Goal: Task Accomplishment & Management: Use online tool/utility

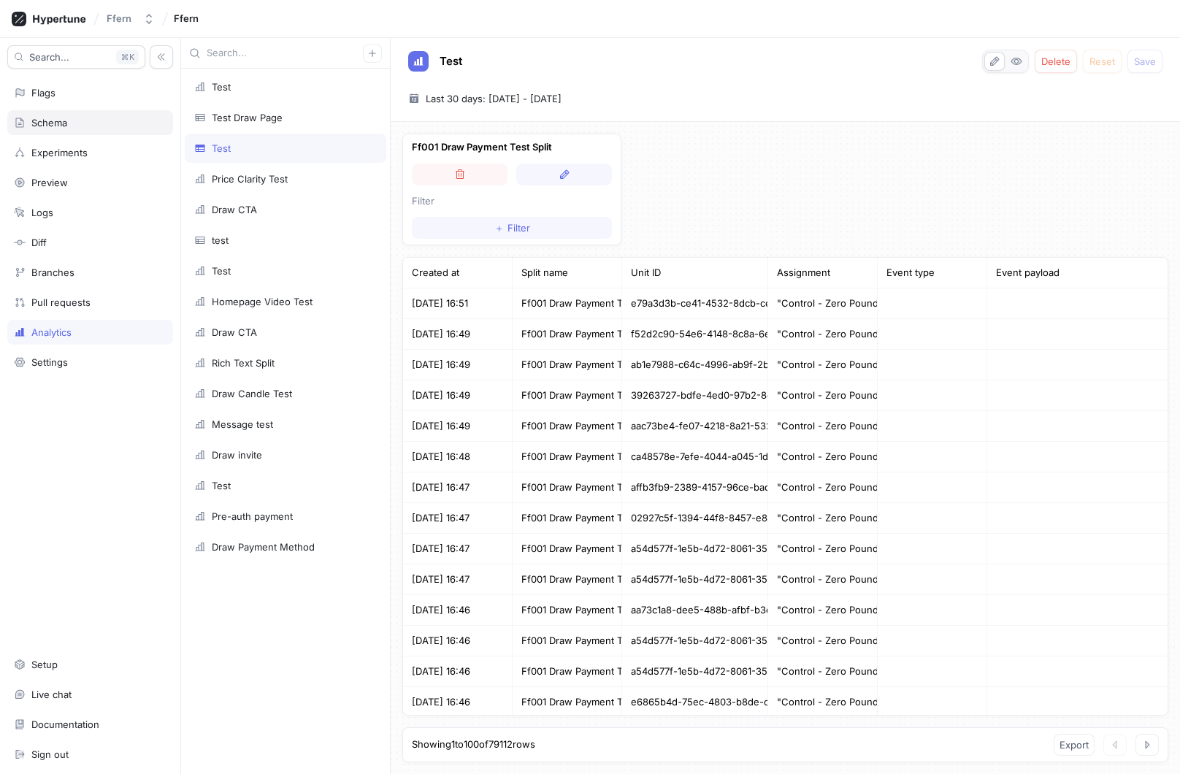
click at [104, 127] on div "Schema" at bounding box center [90, 123] width 153 height 12
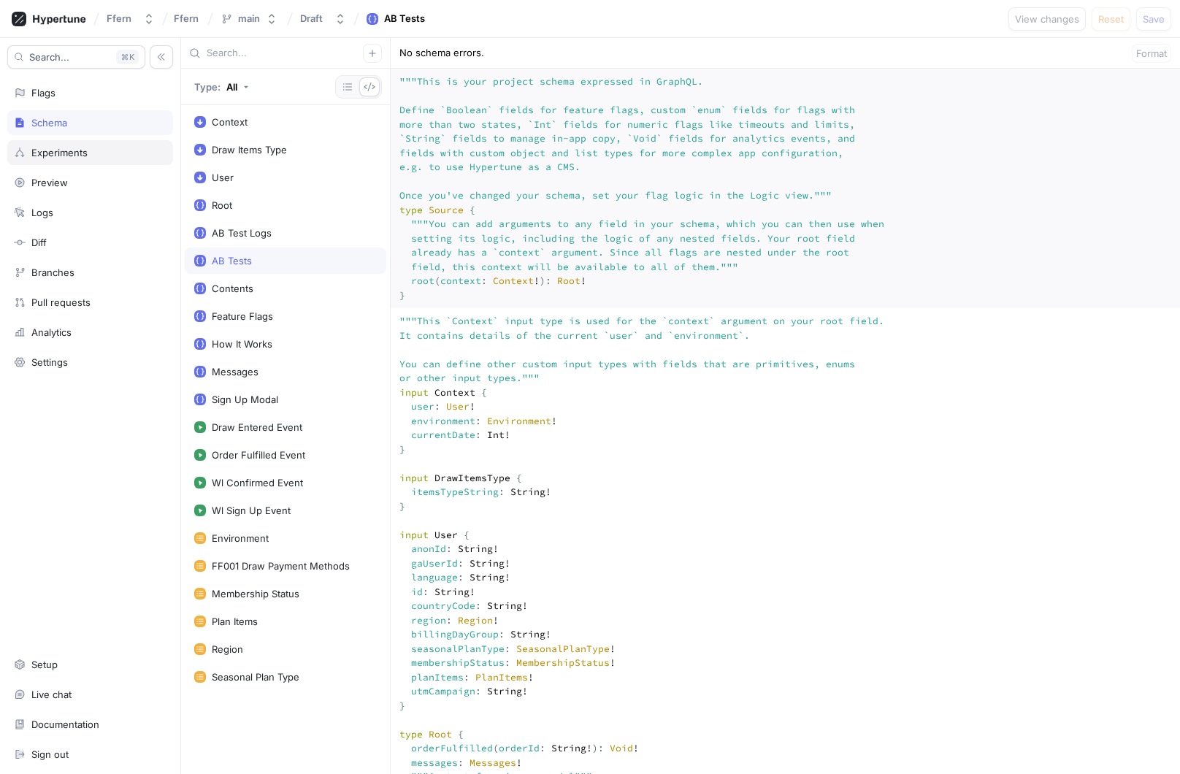
click at [115, 158] on div "Experiments" at bounding box center [90, 153] width 153 height 12
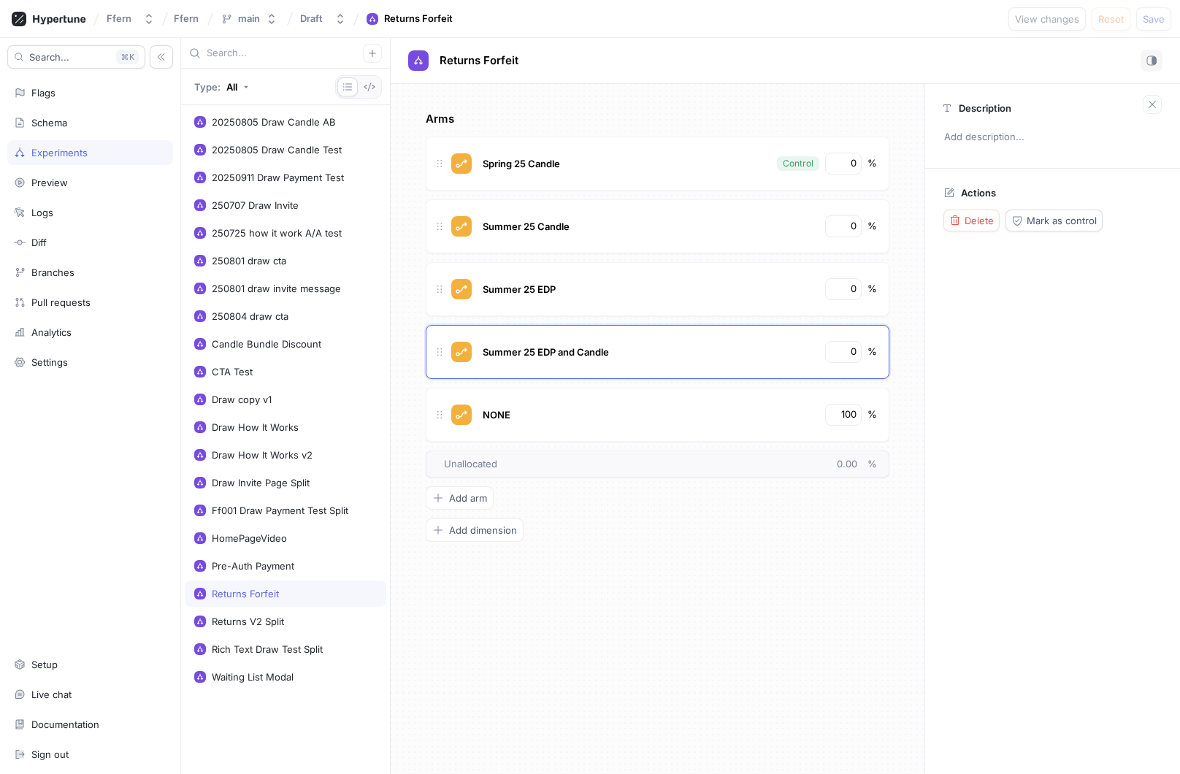
click at [105, 135] on div "Search... K Flags Schema Experiments Preview Logs Diff Branches Pull requests A…" at bounding box center [90, 406] width 181 height 736
click at [96, 124] on div "Schema" at bounding box center [90, 123] width 153 height 12
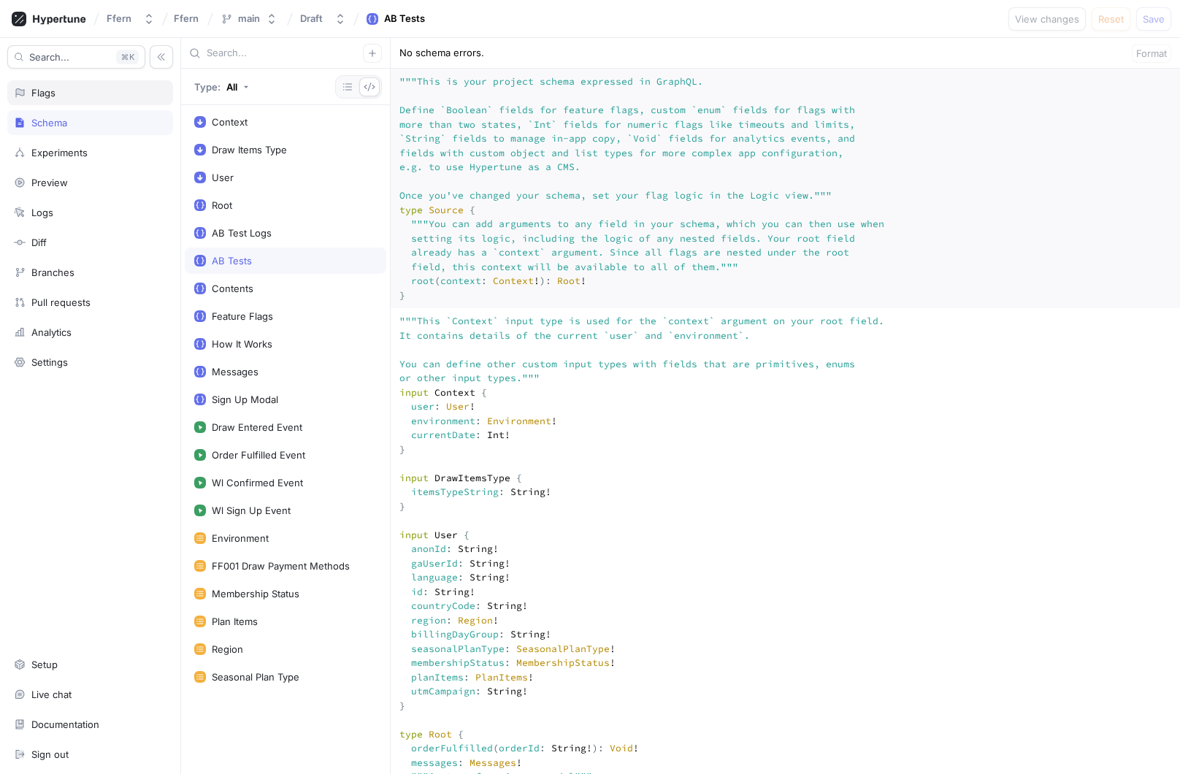
click at [101, 93] on div "Flags" at bounding box center [90, 93] width 153 height 12
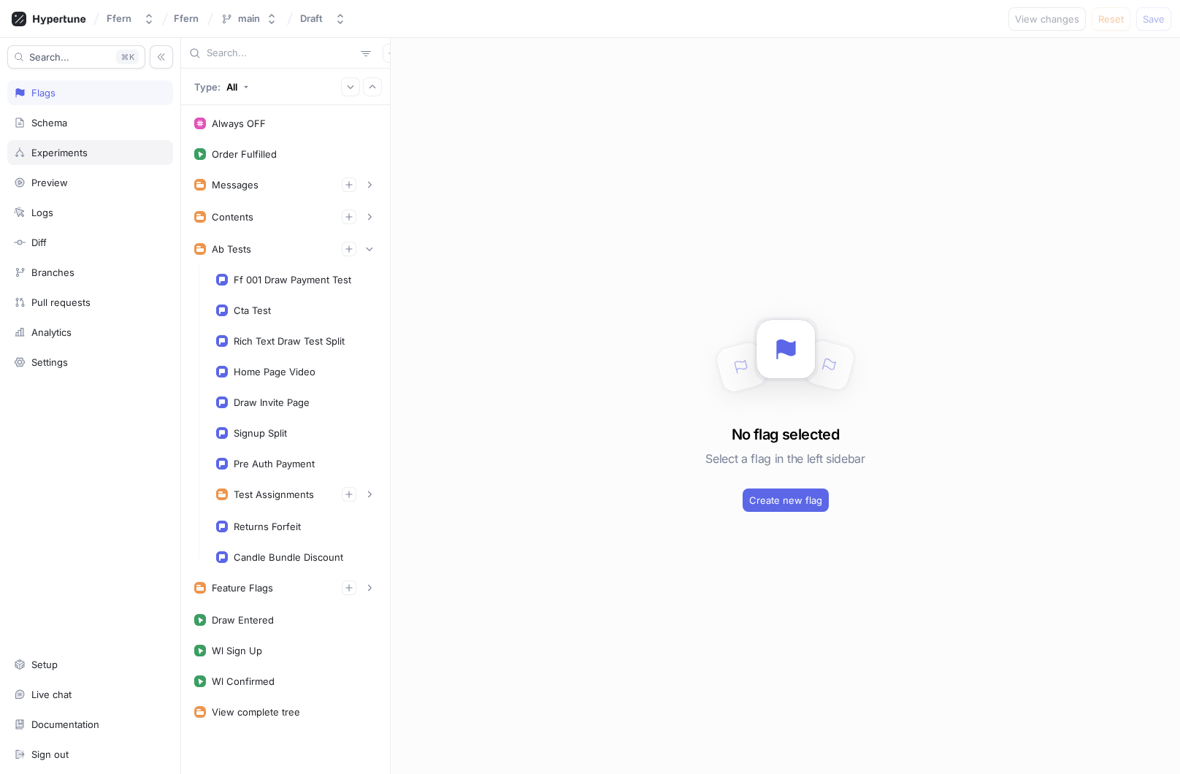
click at [112, 160] on div "Experiments" at bounding box center [90, 152] width 166 height 25
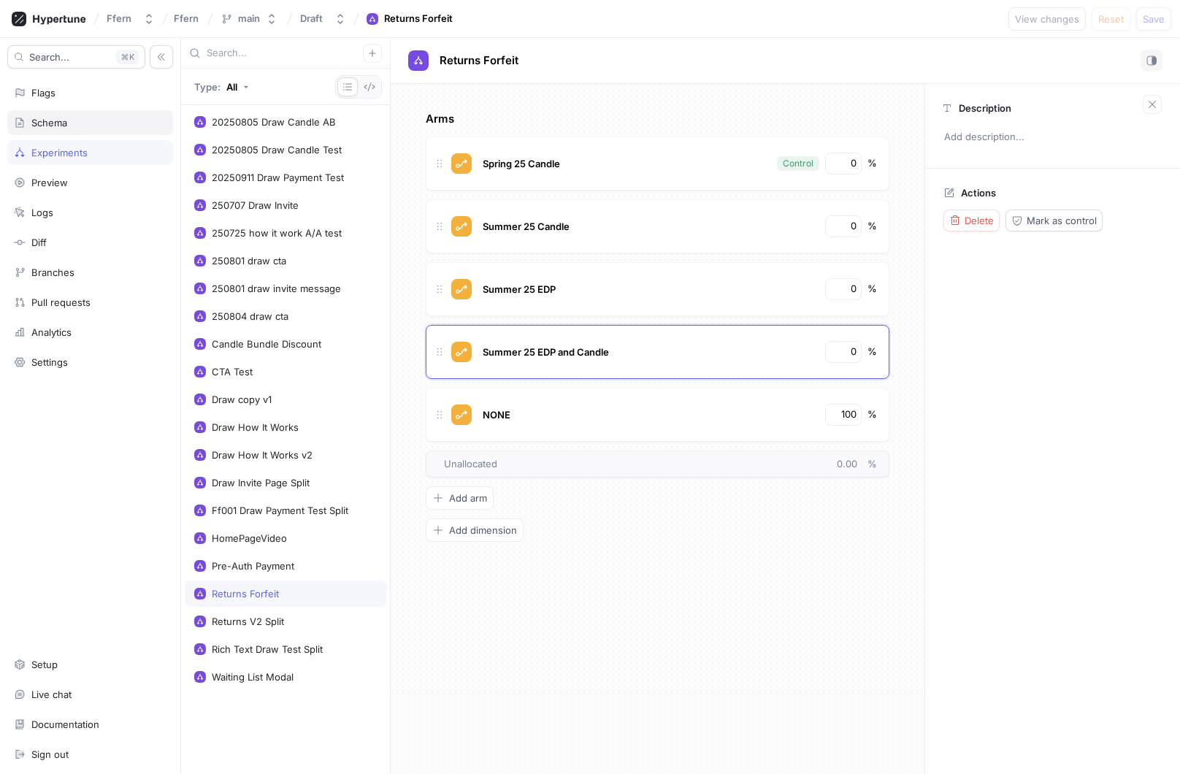
click at [117, 123] on div "Schema" at bounding box center [90, 123] width 153 height 12
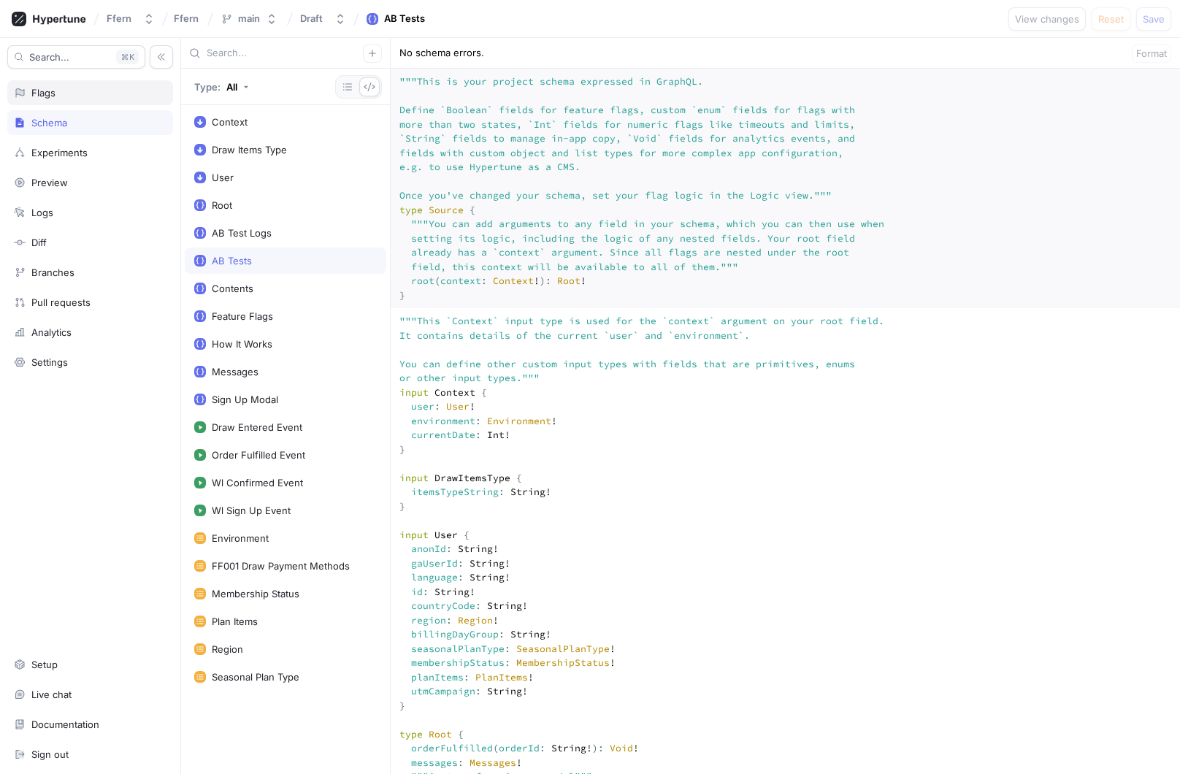
click at [104, 91] on div "Flags" at bounding box center [90, 93] width 153 height 12
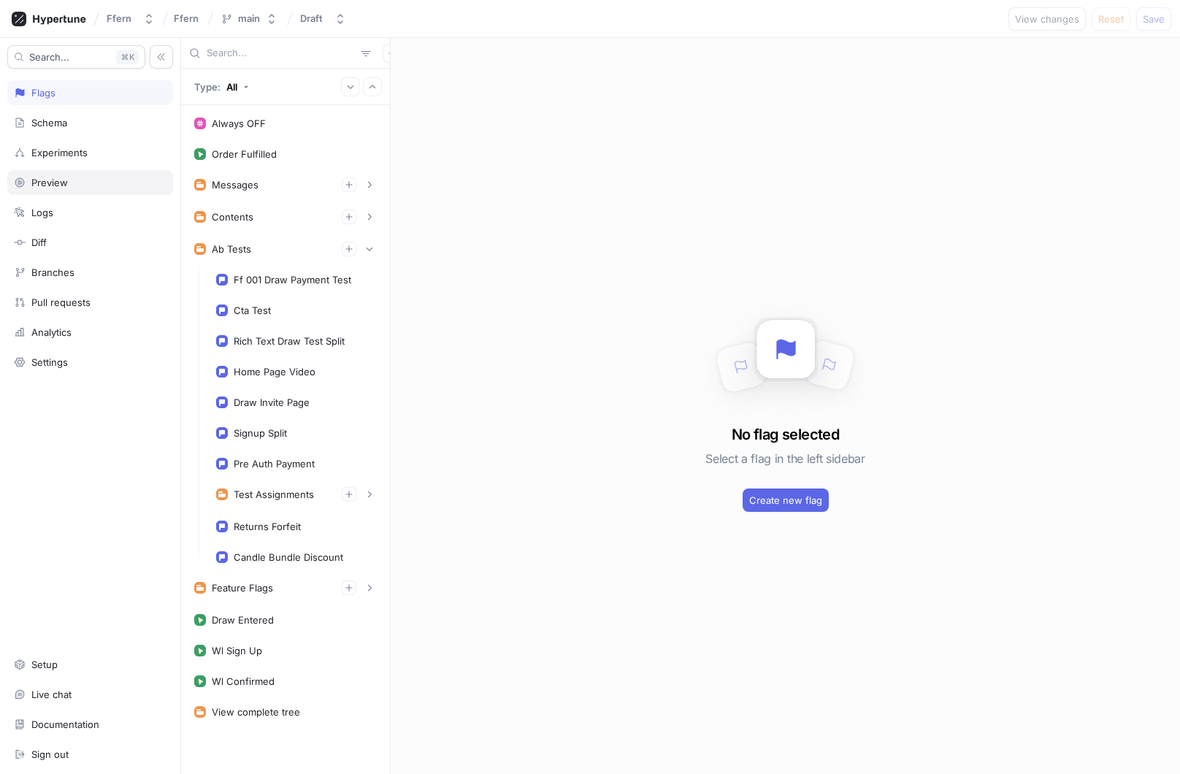
click at [91, 182] on div "Preview" at bounding box center [90, 183] width 153 height 12
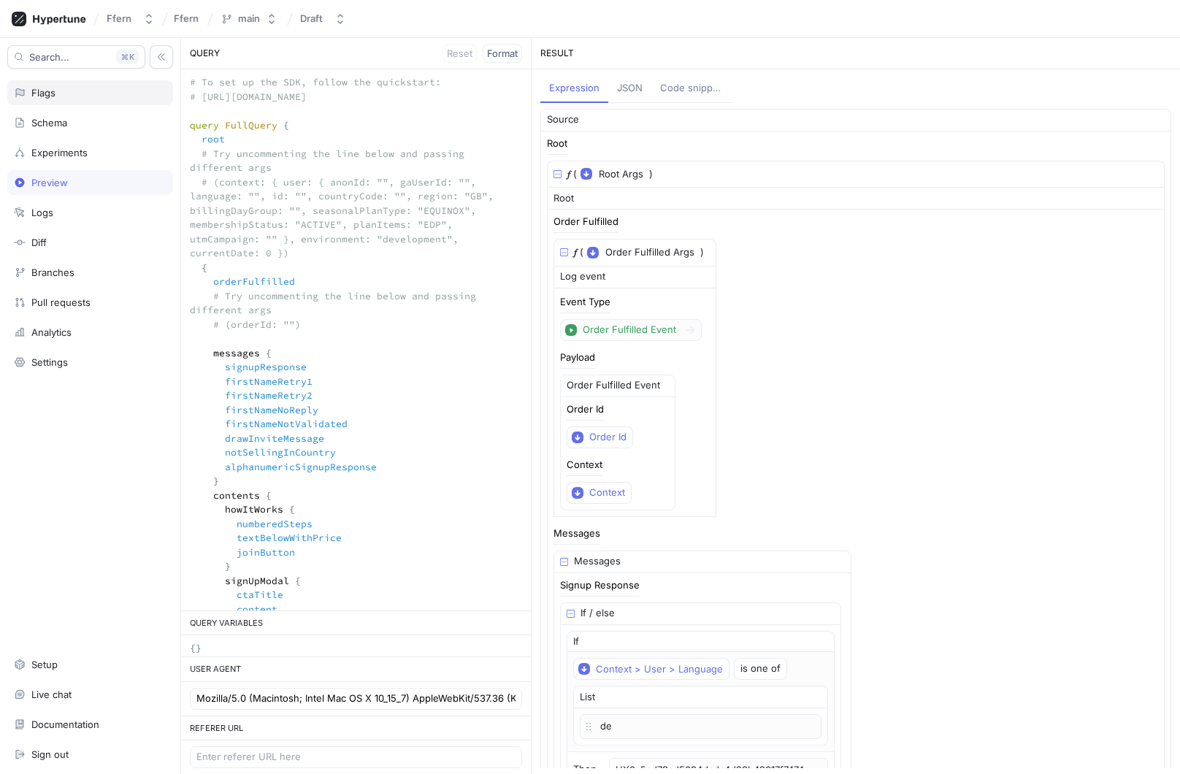
click at [96, 93] on div "Flags" at bounding box center [90, 93] width 153 height 12
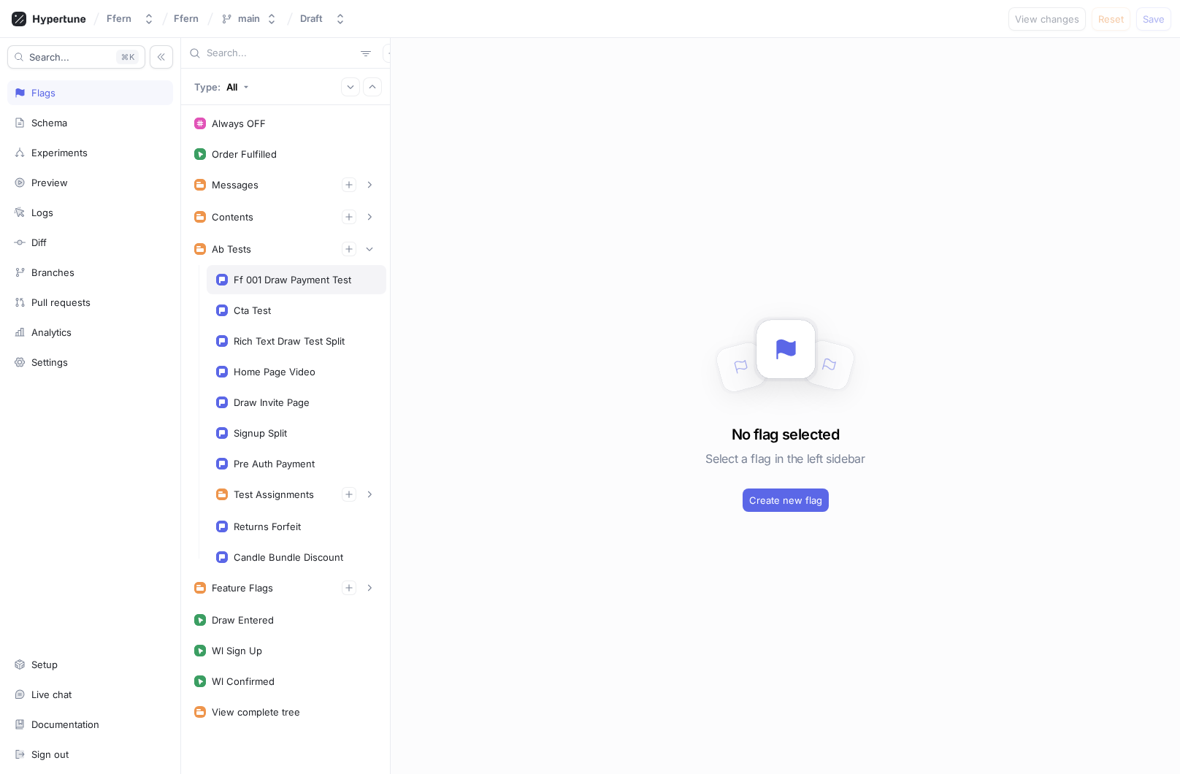
click at [297, 285] on div "Ff 001 Draw Payment Test" at bounding box center [293, 280] width 118 height 12
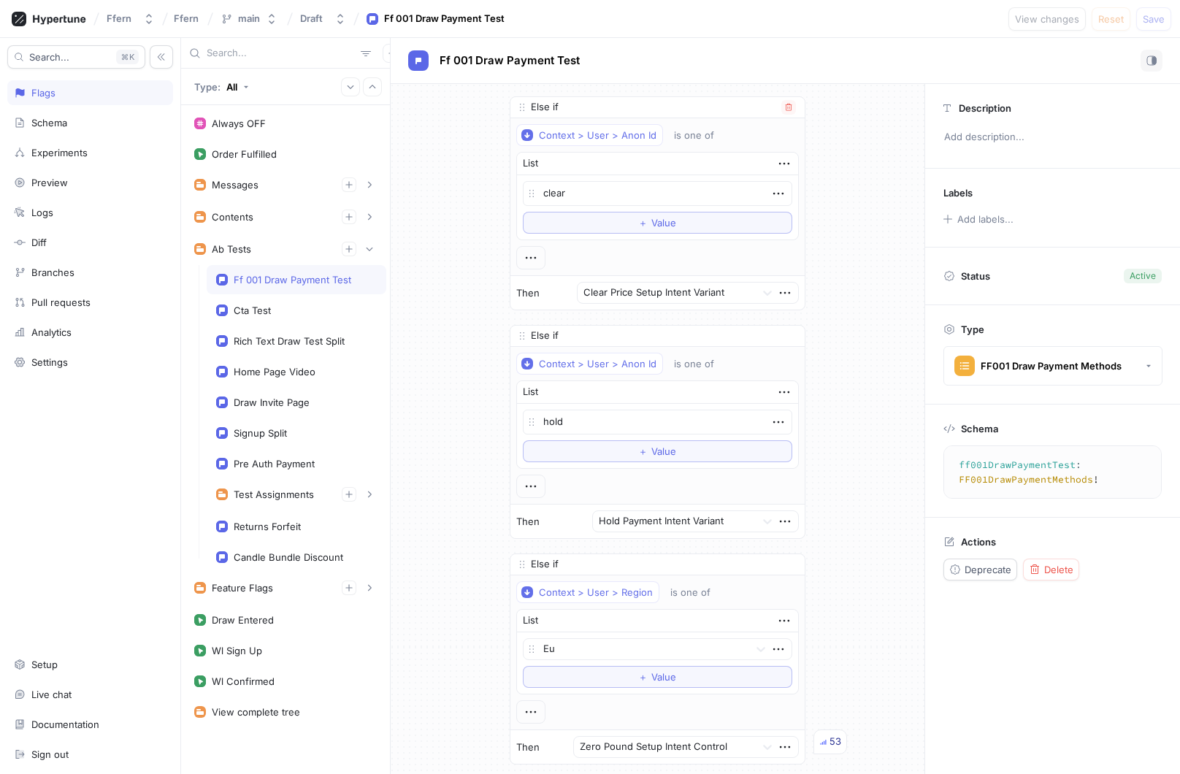
scroll to position [183, 0]
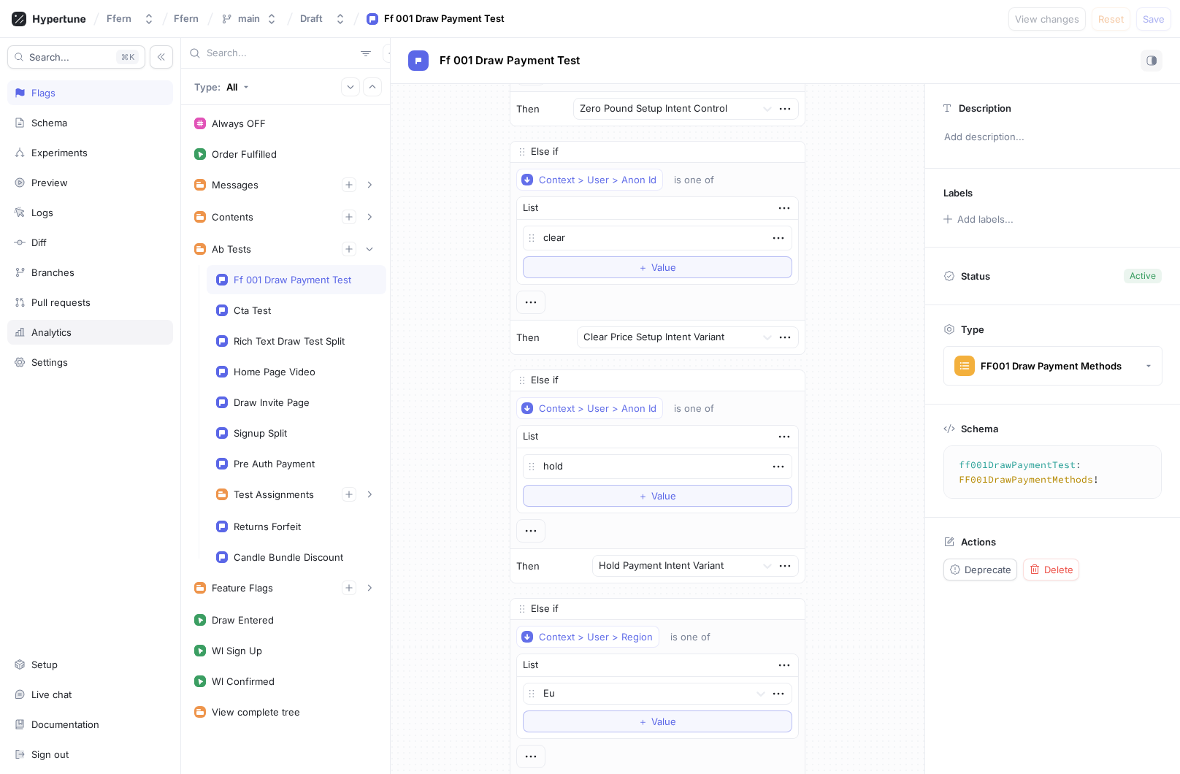
click at [93, 325] on div "Analytics" at bounding box center [90, 332] width 166 height 25
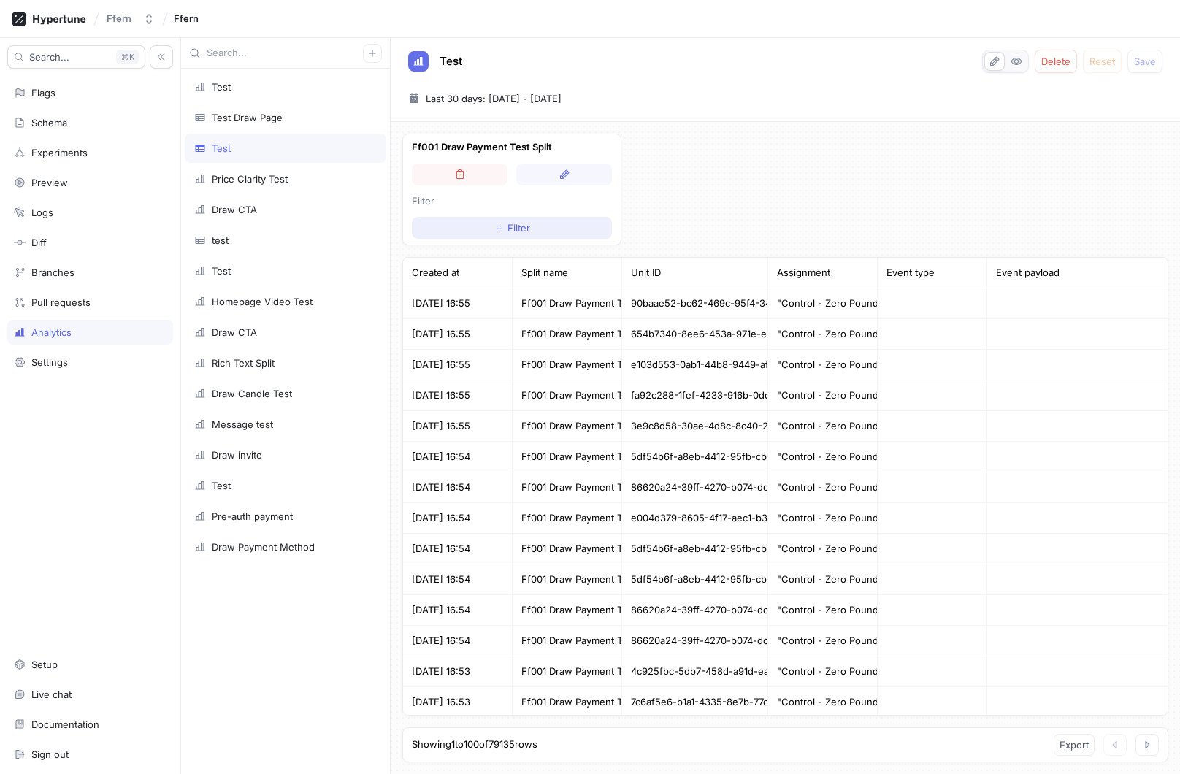
click at [502, 231] on span "＋" at bounding box center [498, 227] width 9 height 9
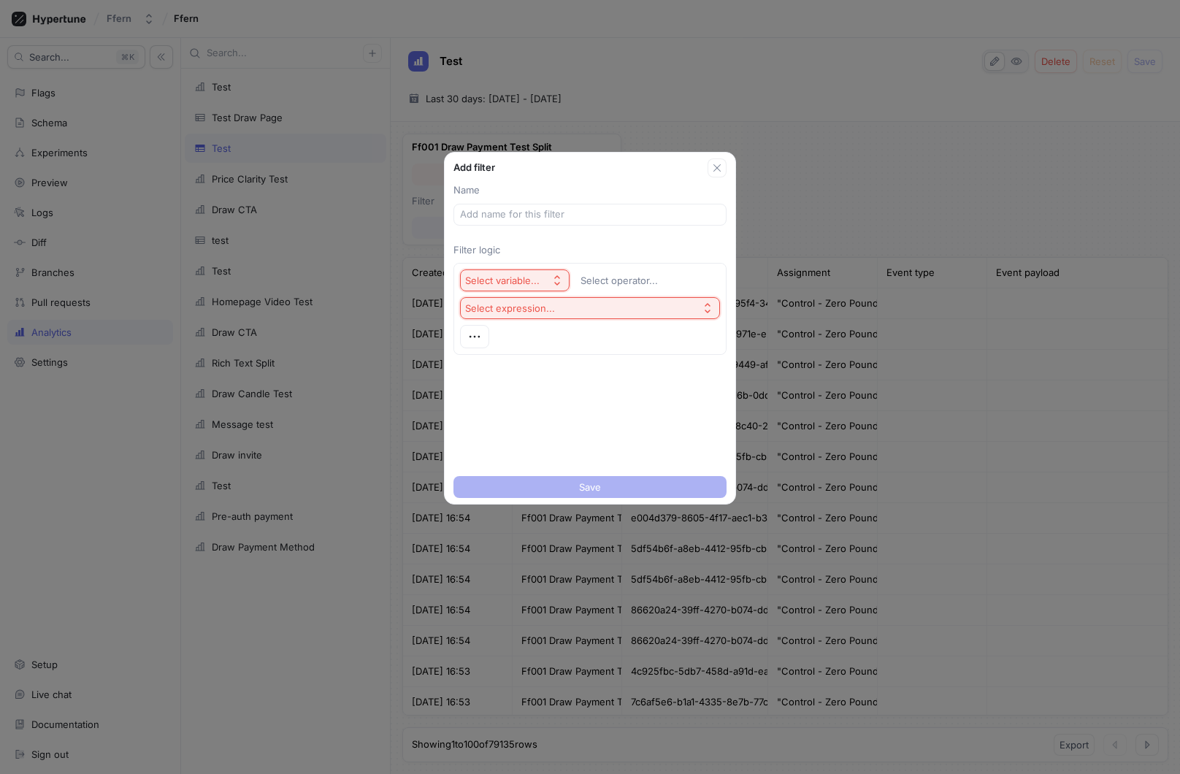
click at [527, 277] on div "Select variable..." at bounding box center [502, 281] width 74 height 12
click at [523, 337] on span "Unit Id" at bounding box center [554, 333] width 135 height 12
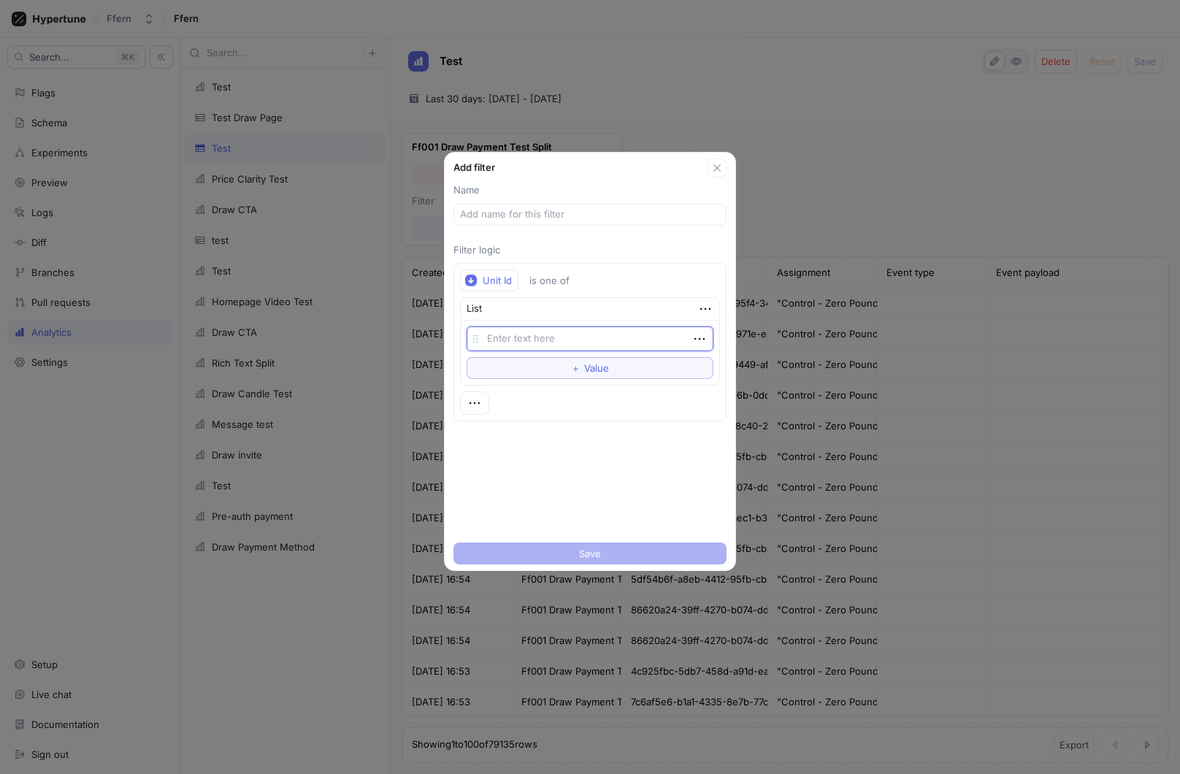
type textarea "x"
type textarea "42ff151b-4e22-45d3-8c75-42525963fff5"
type textarea "x"
click at [576, 214] on input "text" at bounding box center [590, 214] width 260 height 15
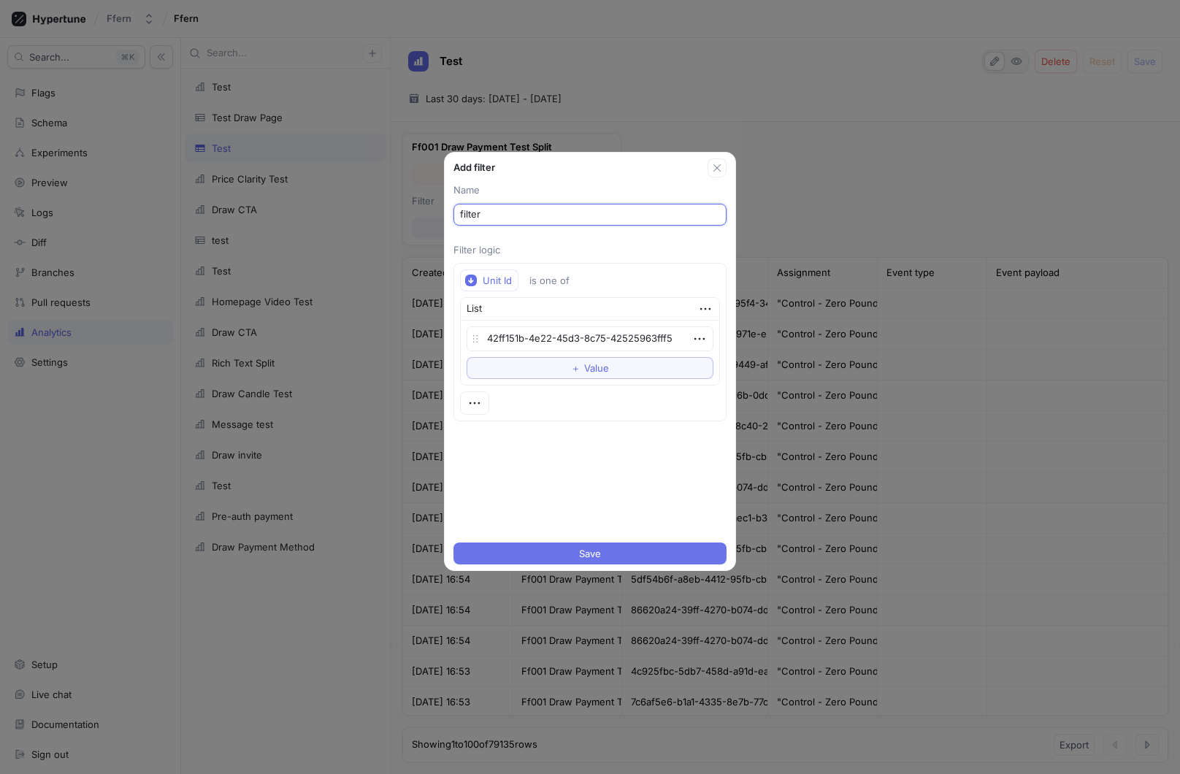
type input "filter"
click at [634, 551] on button "Save" at bounding box center [590, 554] width 273 height 22
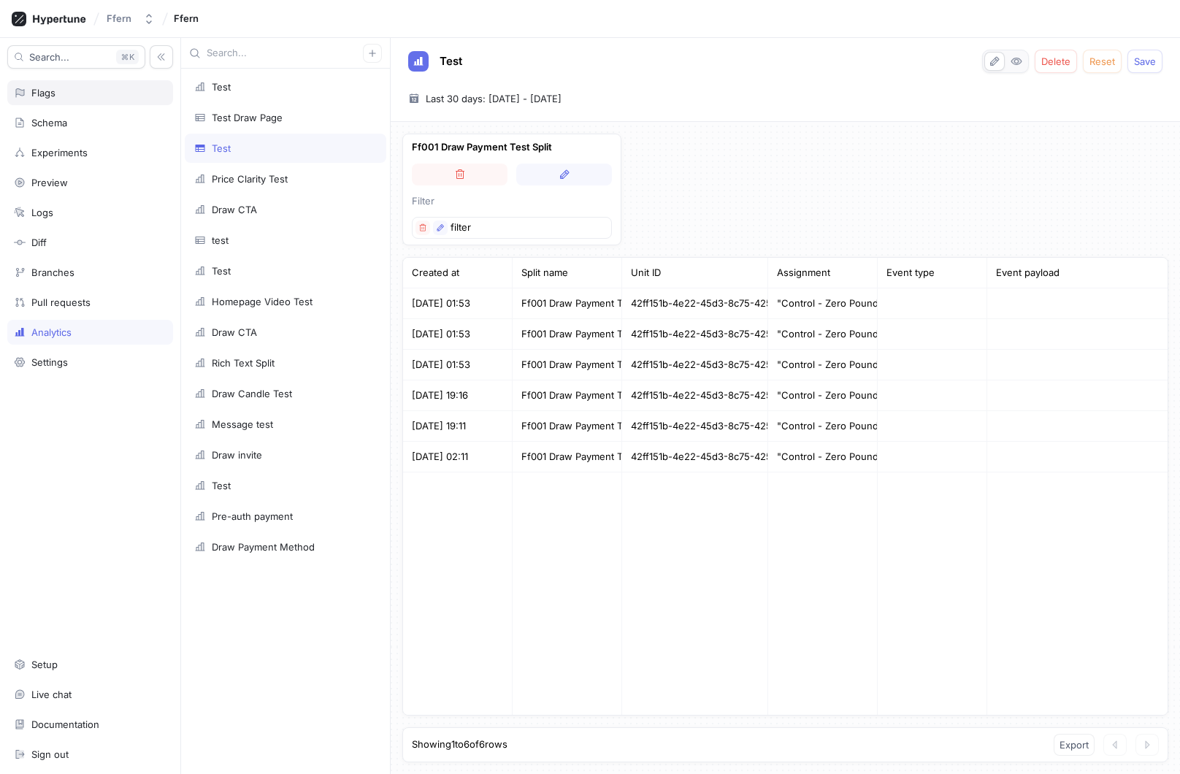
click at [99, 98] on div "Flags" at bounding box center [90, 93] width 153 height 12
click at [438, 226] on icon "button" at bounding box center [440, 227] width 9 height 9
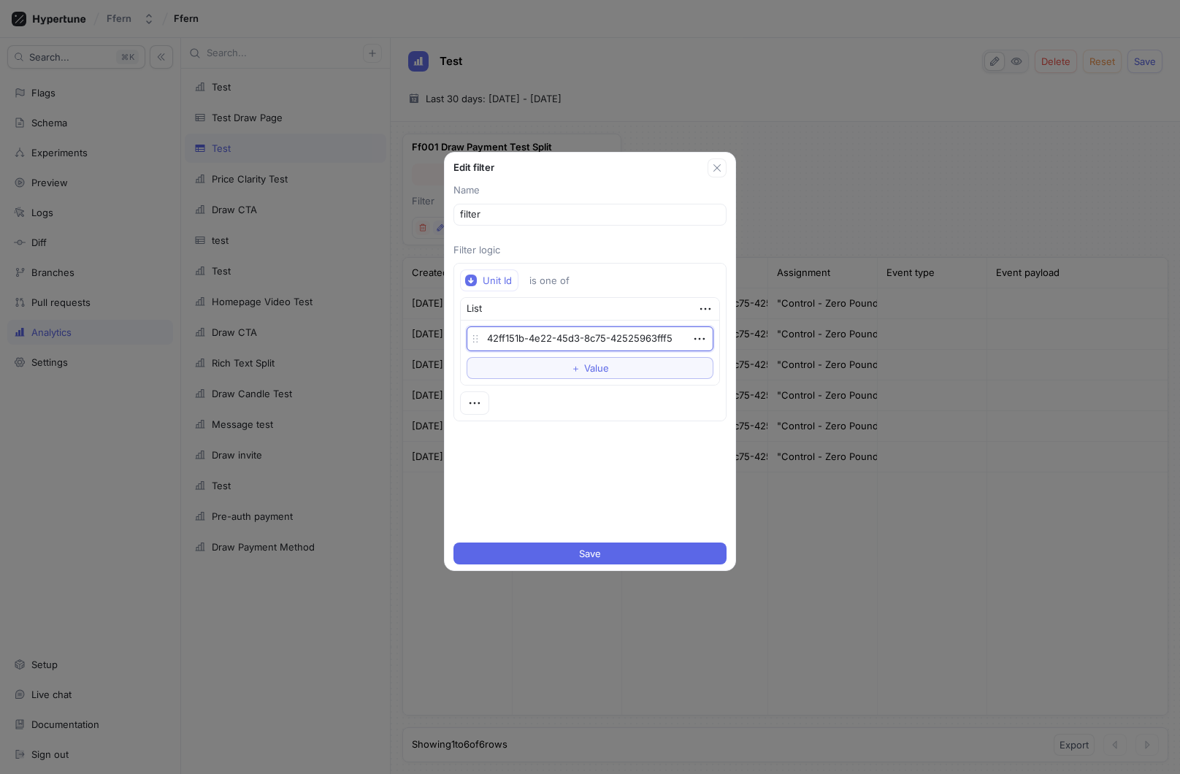
click at [573, 337] on textarea "42ff151b-4e22-45d3-8c75-42525963fff5" at bounding box center [590, 338] width 247 height 25
type textarea "x"
click at [565, 554] on button "Save" at bounding box center [590, 554] width 273 height 22
